Goal: Transaction & Acquisition: Obtain resource

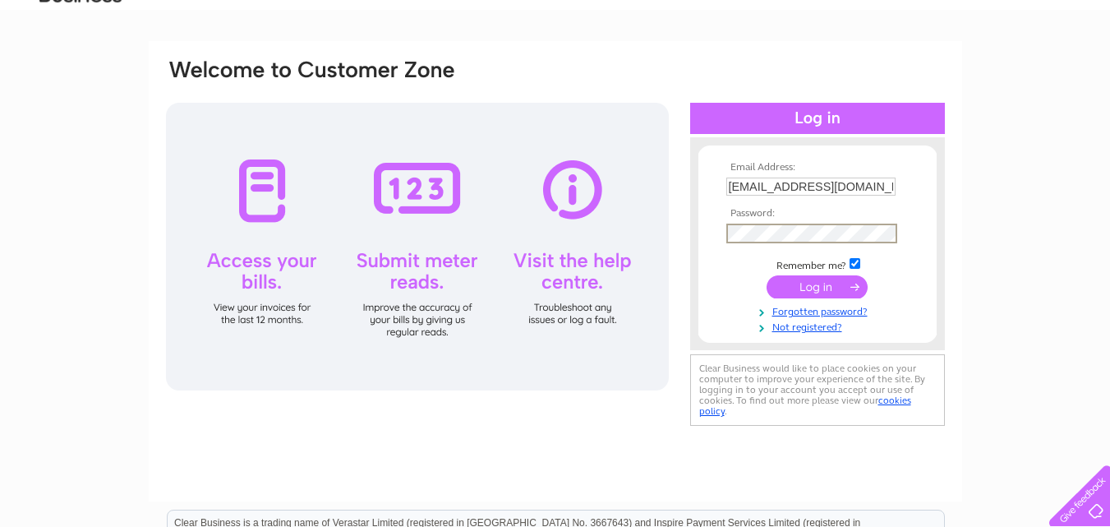
click at [822, 281] on input "submit" at bounding box center [817, 286] width 101 height 23
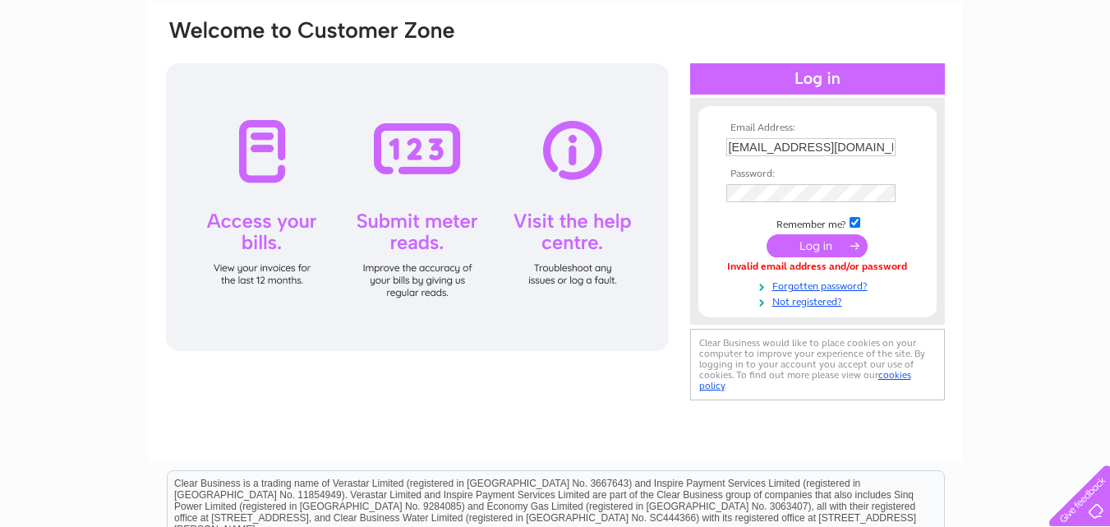
scroll to position [164, 0]
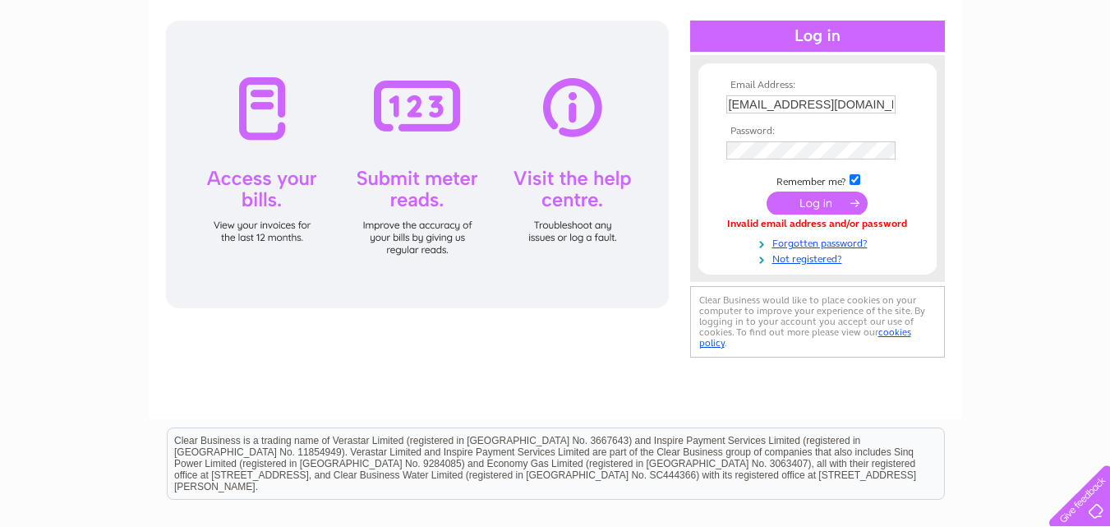
click at [819, 209] on input "submit" at bounding box center [817, 203] width 101 height 23
click at [824, 201] on input "submit" at bounding box center [817, 203] width 101 height 23
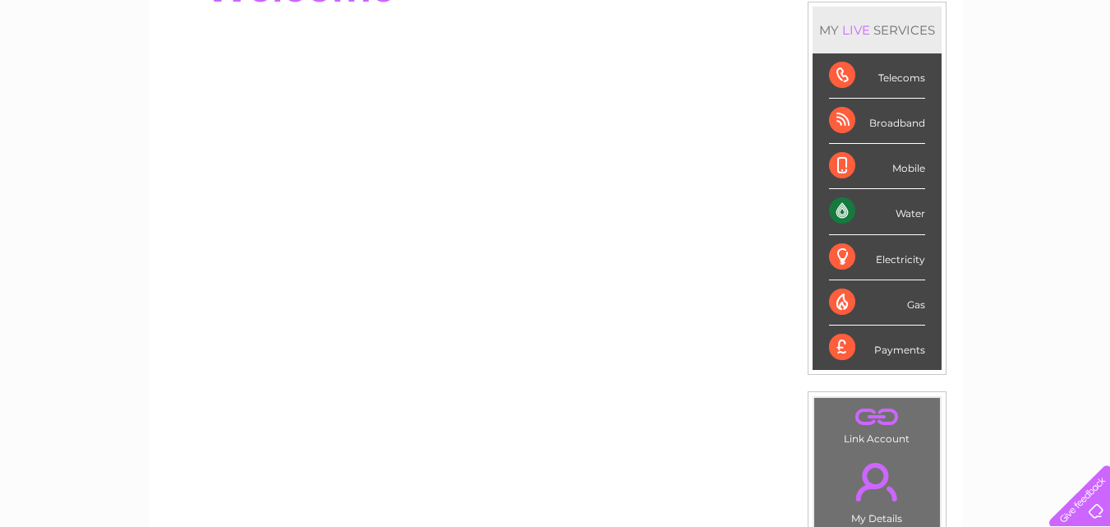
scroll to position [247, 0]
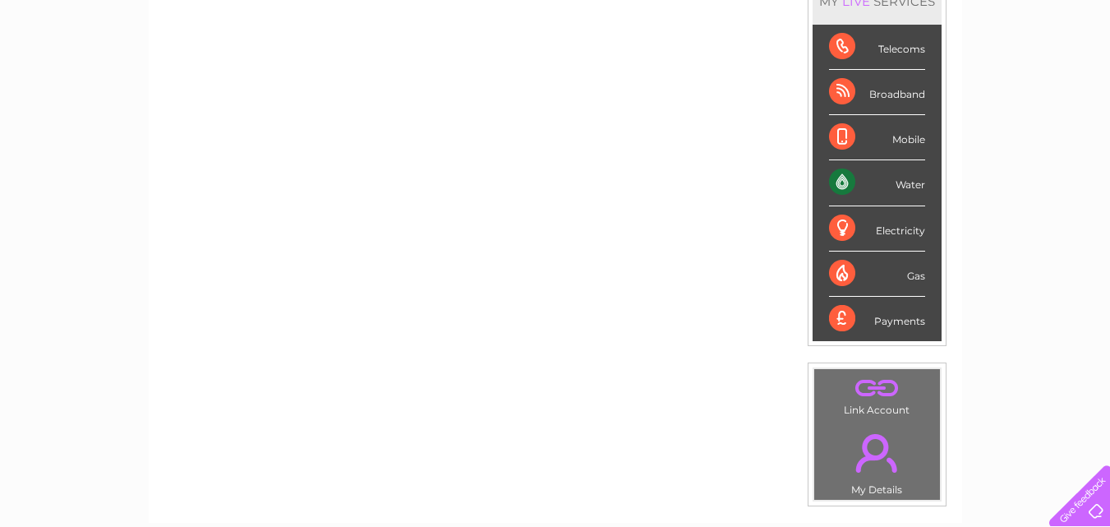
click at [915, 187] on div "Water" at bounding box center [877, 182] width 96 height 45
click at [898, 187] on div "Water" at bounding box center [877, 182] width 96 height 45
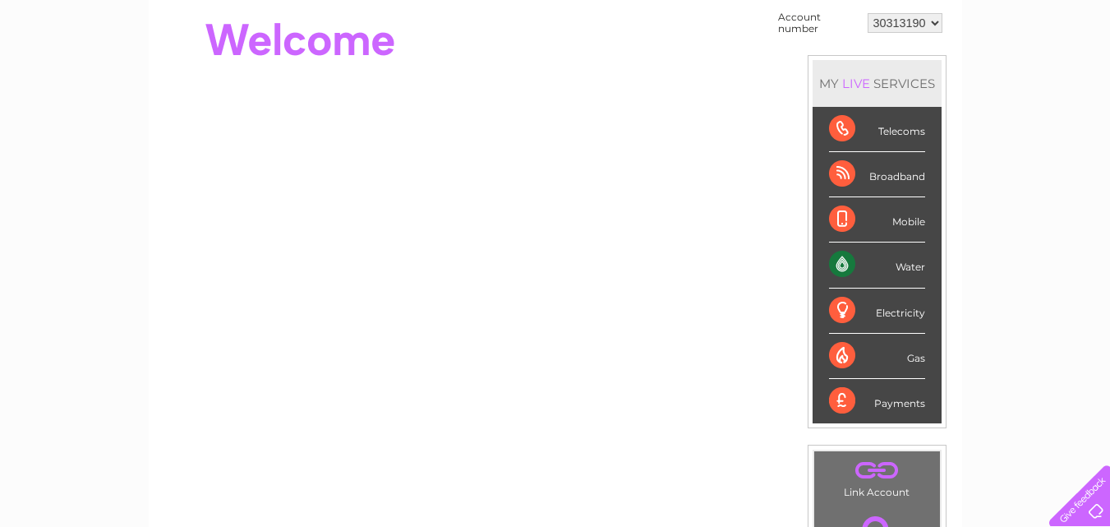
click at [854, 313] on div "Electricity" at bounding box center [877, 310] width 96 height 45
click at [870, 263] on div "Water" at bounding box center [877, 264] width 96 height 45
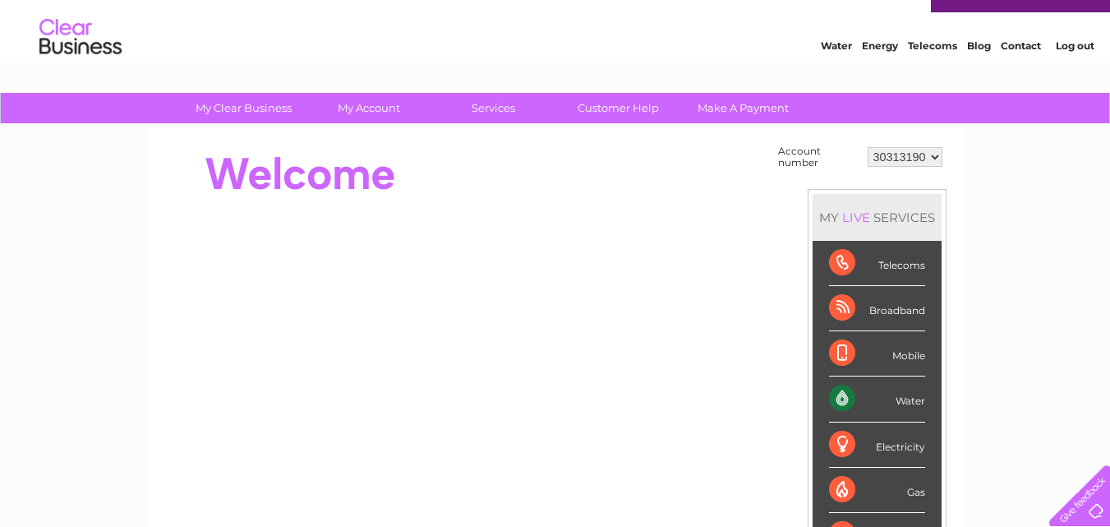
scroll to position [0, 0]
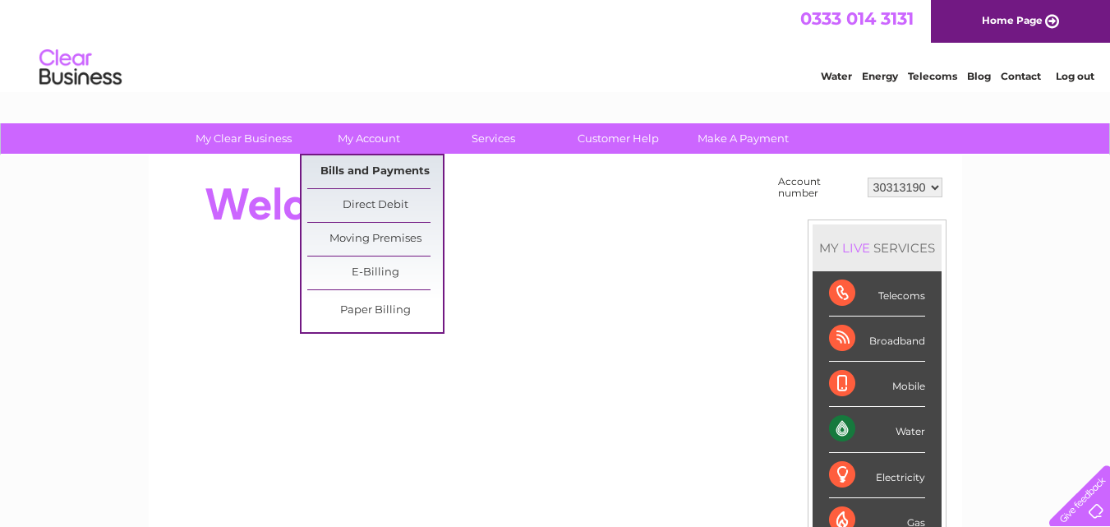
click at [371, 182] on link "Bills and Payments" at bounding box center [375, 171] width 136 height 33
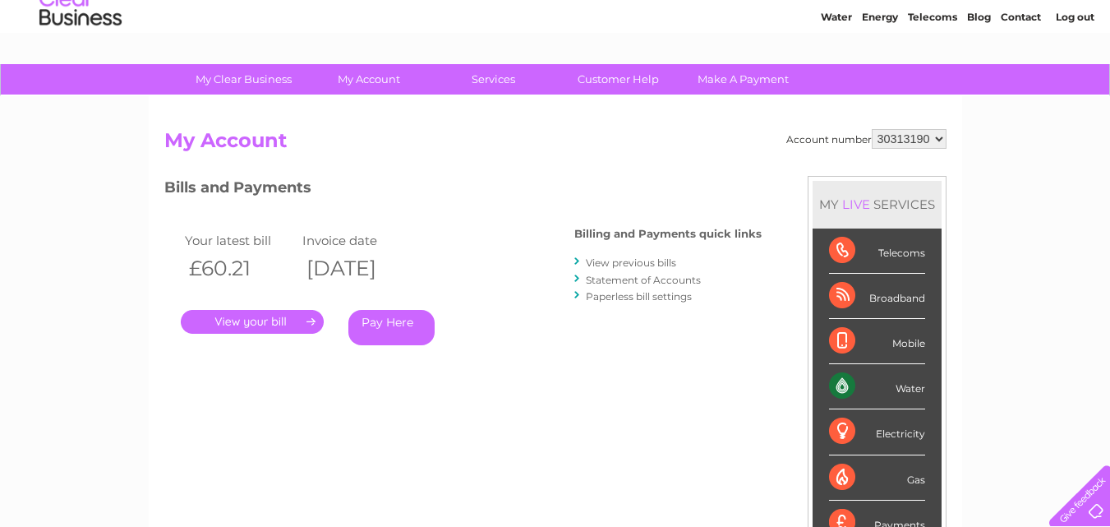
scroll to position [329, 0]
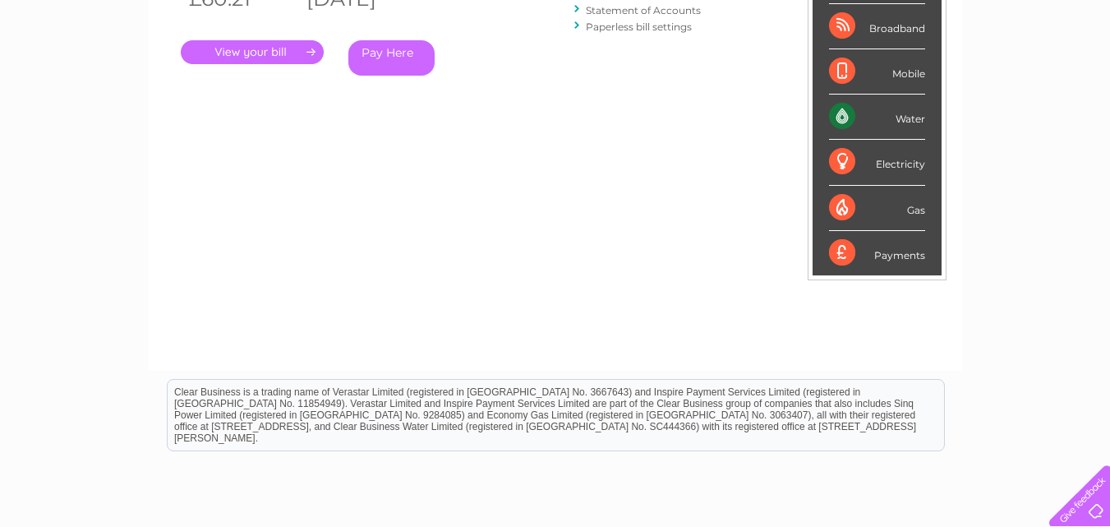
click at [239, 55] on link "." at bounding box center [252, 52] width 143 height 24
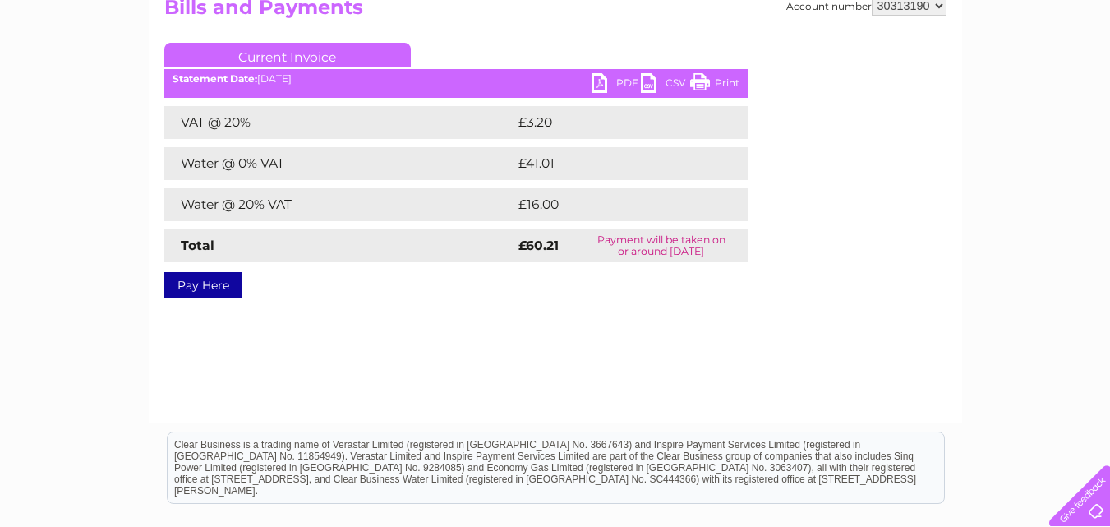
scroll to position [164, 0]
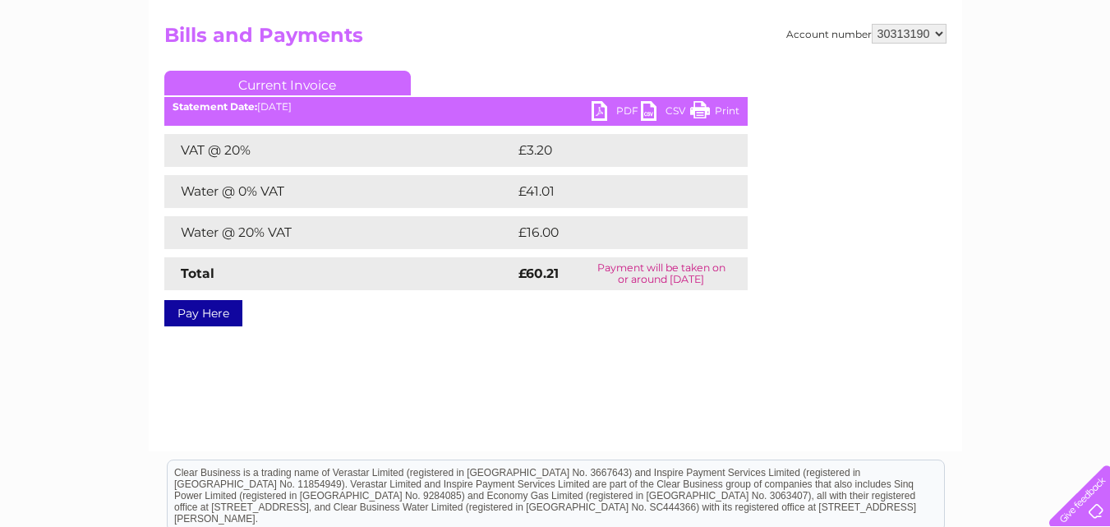
click at [596, 108] on link "PDF" at bounding box center [616, 113] width 49 height 24
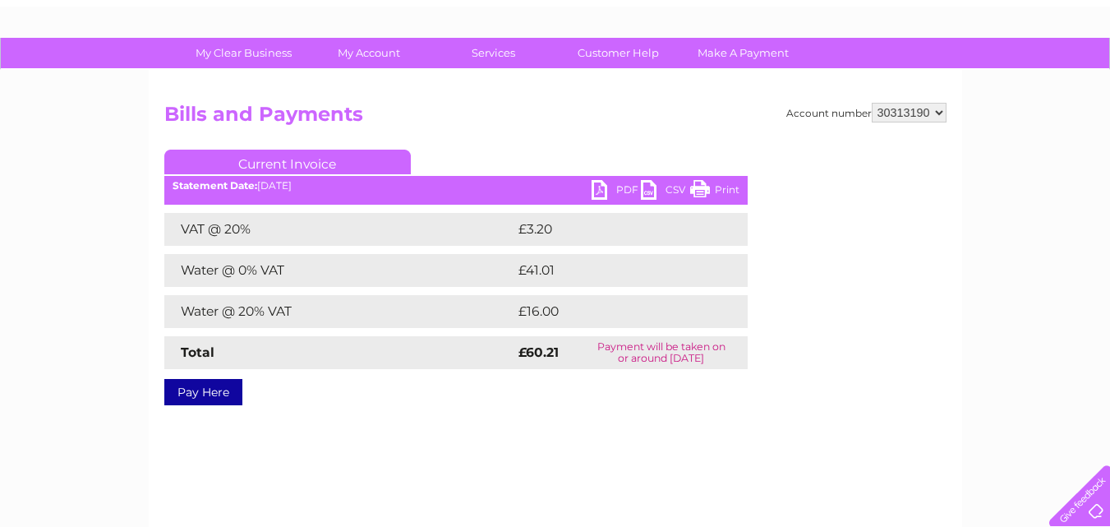
scroll to position [53, 0]
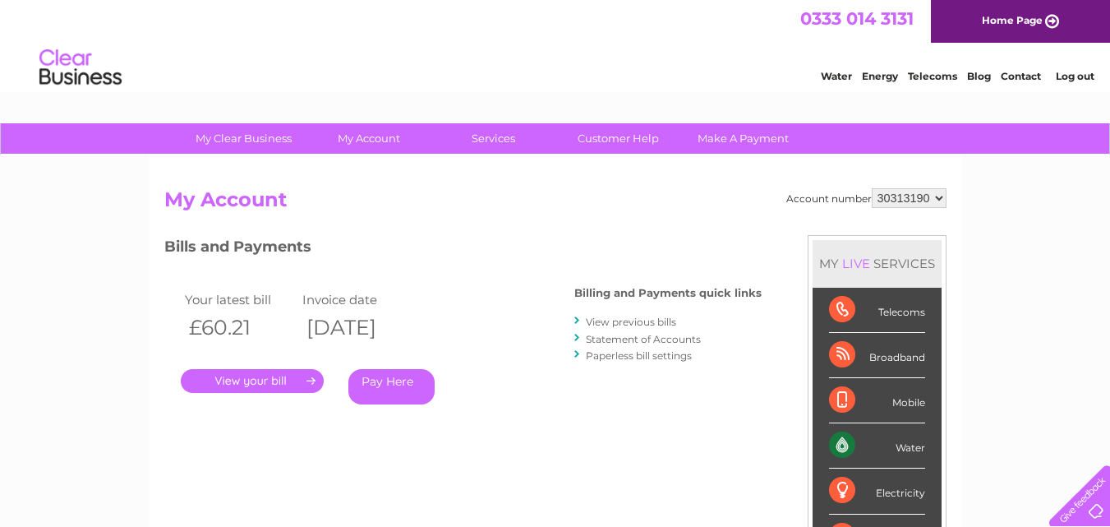
click at [238, 377] on link "." at bounding box center [252, 381] width 143 height 24
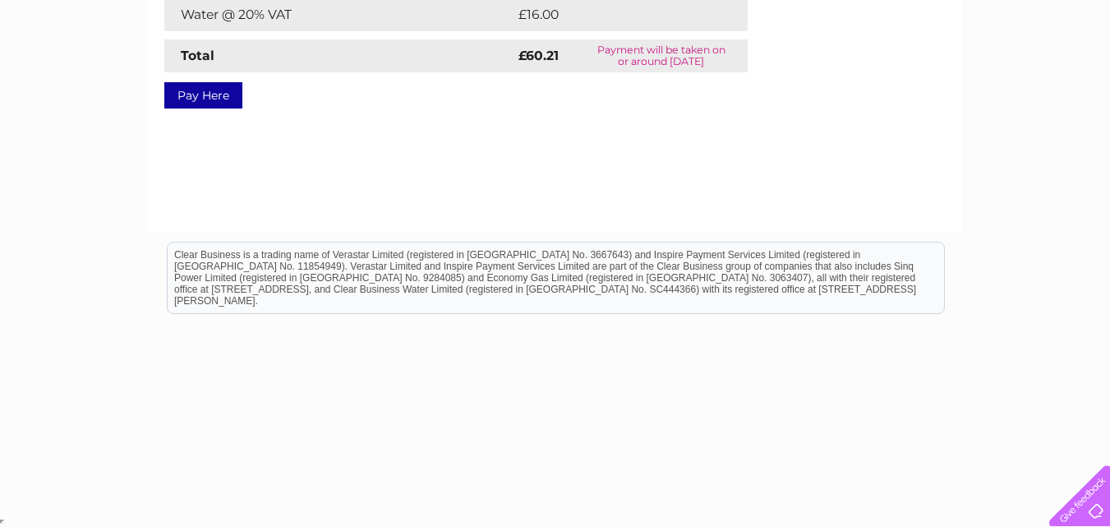
scroll to position [53, 0]
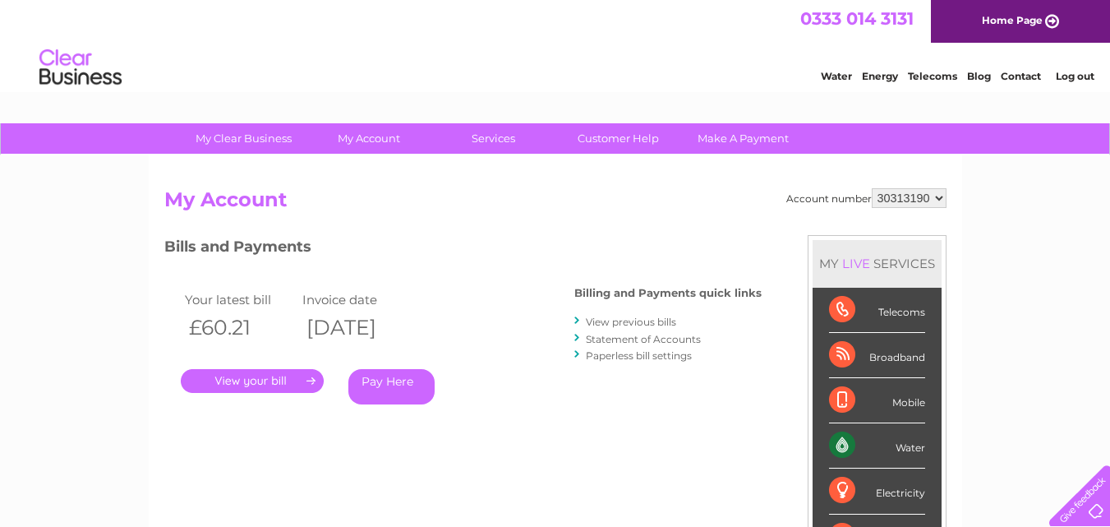
click at [640, 324] on link "View previous bills" at bounding box center [631, 322] width 90 height 12
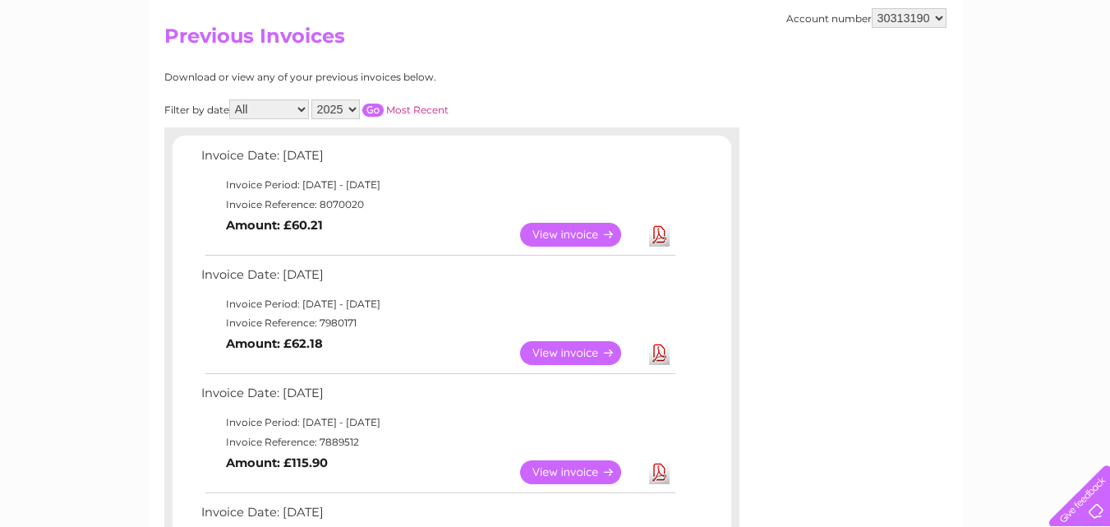
scroll to position [164, 0]
drag, startPoint x: 656, startPoint y: 345, endPoint x: 590, endPoint y: 350, distance: 65.9
click at [590, 350] on link "View" at bounding box center [580, 352] width 121 height 24
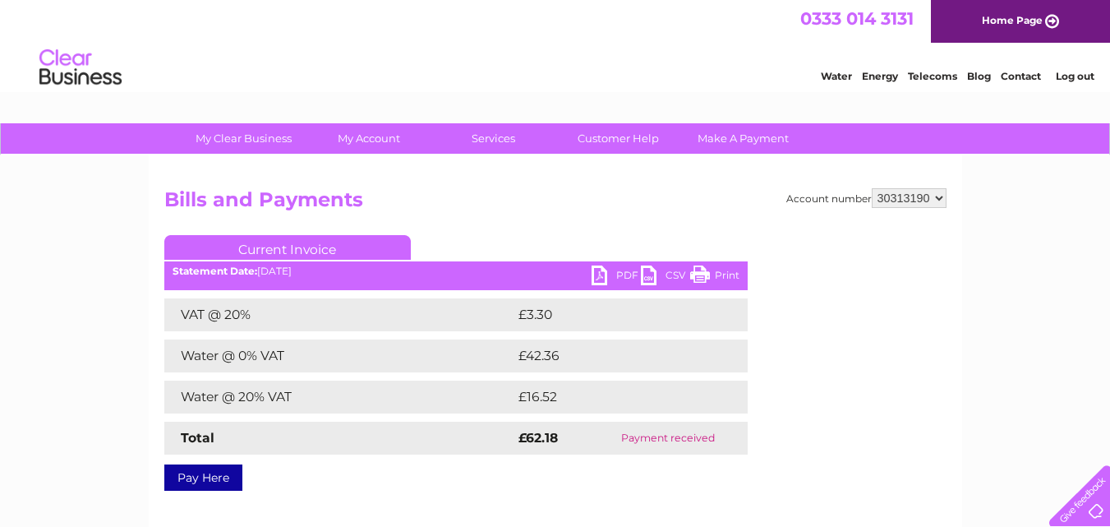
click at [616, 275] on link "PDF" at bounding box center [616, 277] width 49 height 24
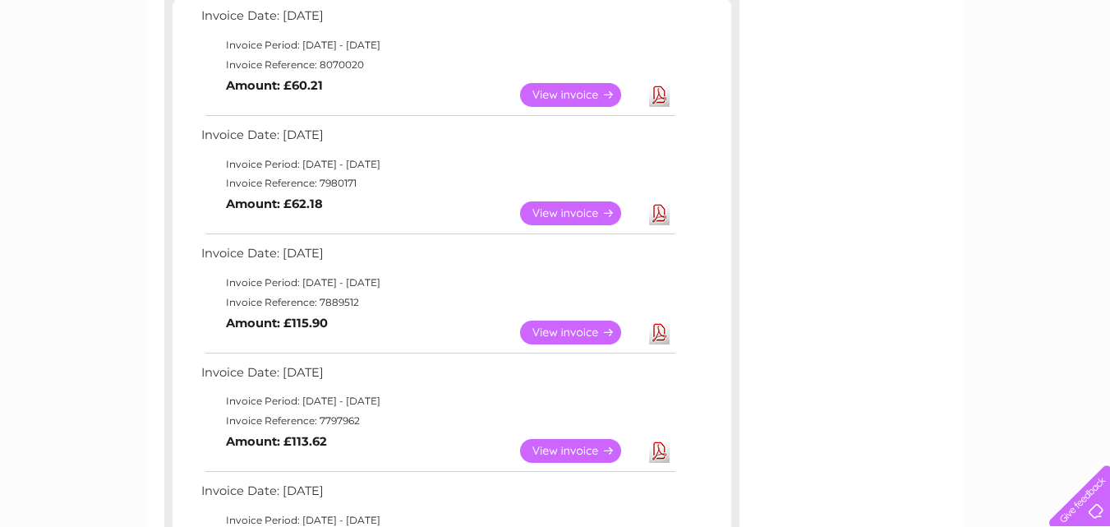
scroll to position [329, 0]
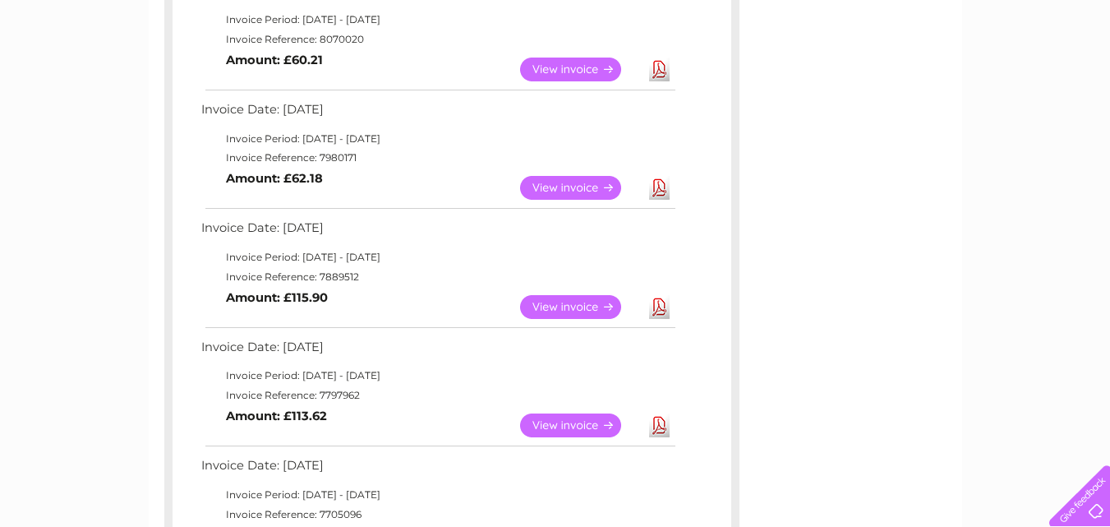
click at [606, 307] on link "View" at bounding box center [580, 307] width 121 height 24
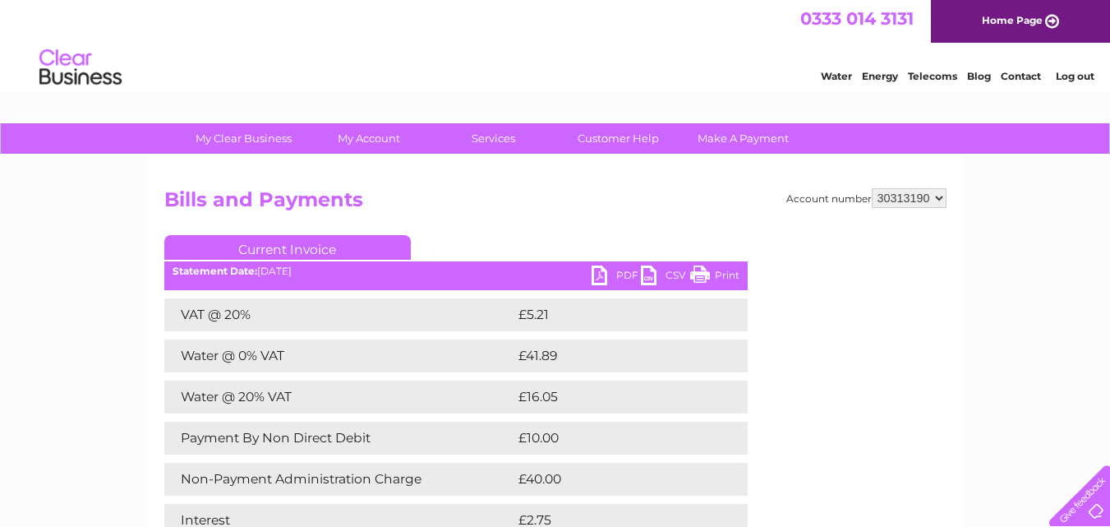
click at [611, 276] on link "PDF" at bounding box center [616, 277] width 49 height 24
click at [1081, 79] on link "Log out" at bounding box center [1075, 76] width 39 height 12
